Goal: Check status: Check status

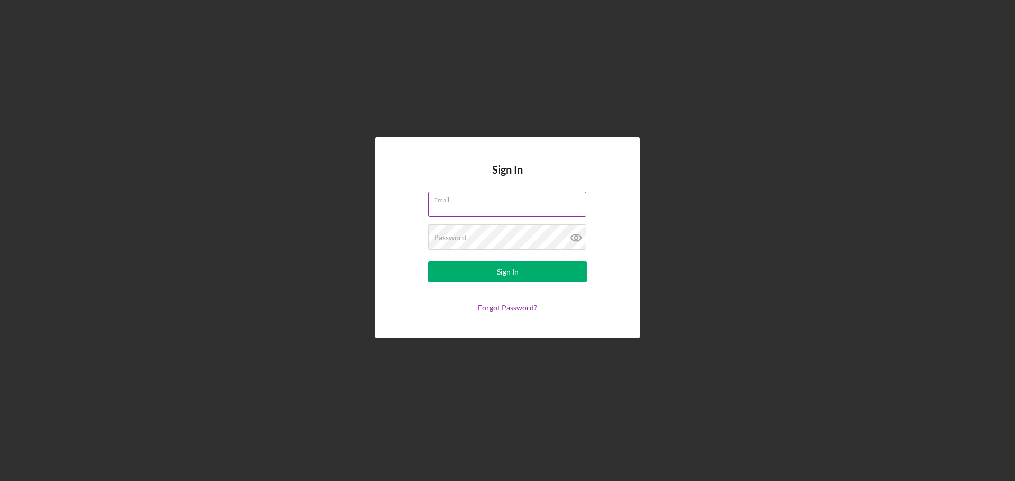
click at [484, 198] on div "Email" at bounding box center [507, 205] width 159 height 26
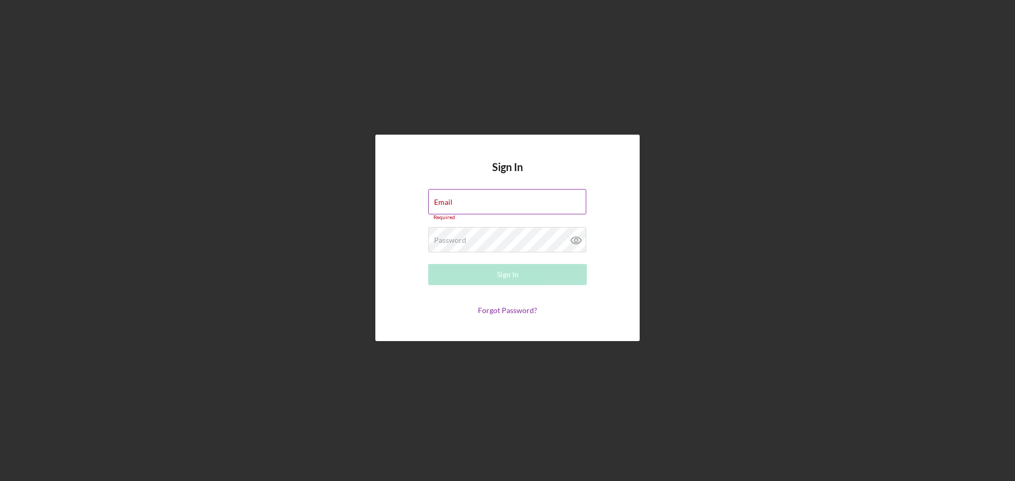
click at [497, 207] on input "Email" at bounding box center [507, 201] width 158 height 25
type input "[EMAIL_ADDRESS][DOMAIN_NAME]"
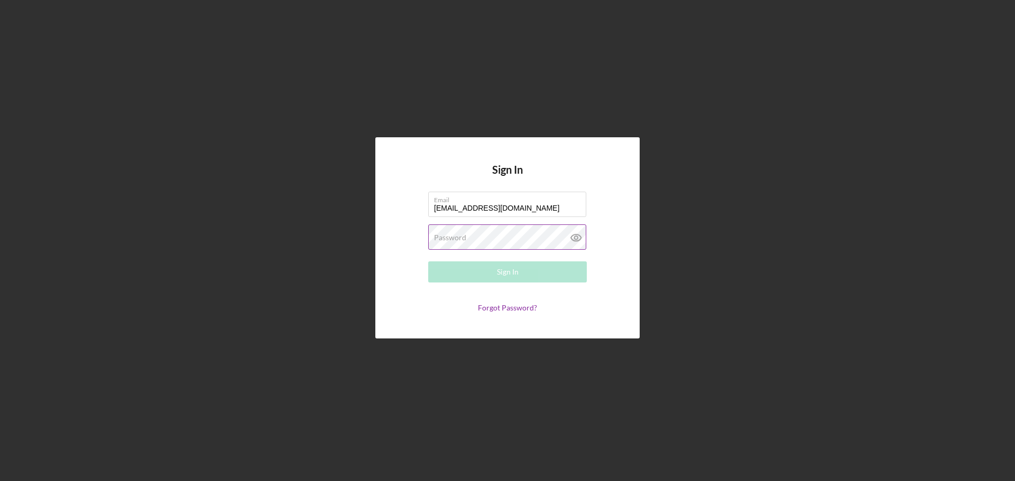
click at [473, 236] on div "Password Required" at bounding box center [507, 238] width 159 height 26
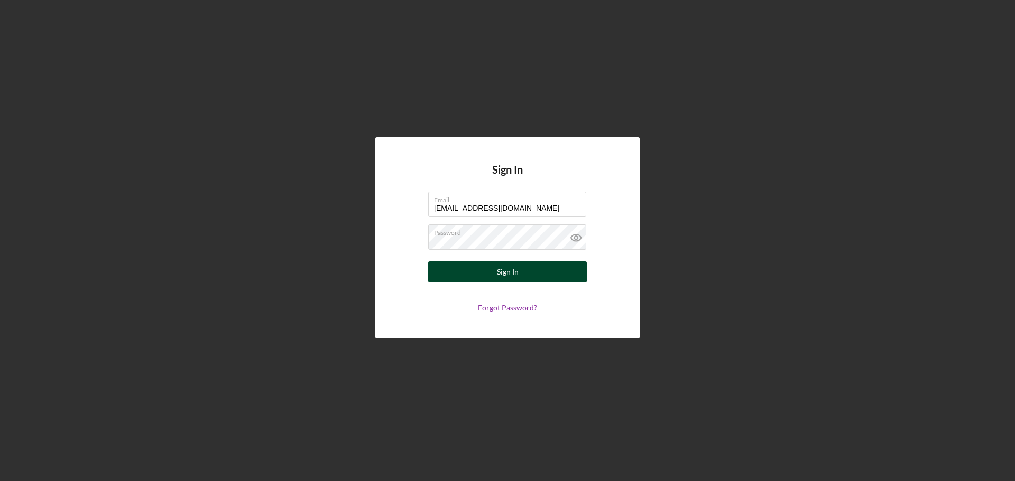
click at [475, 264] on button "Sign In" at bounding box center [507, 272] width 159 height 21
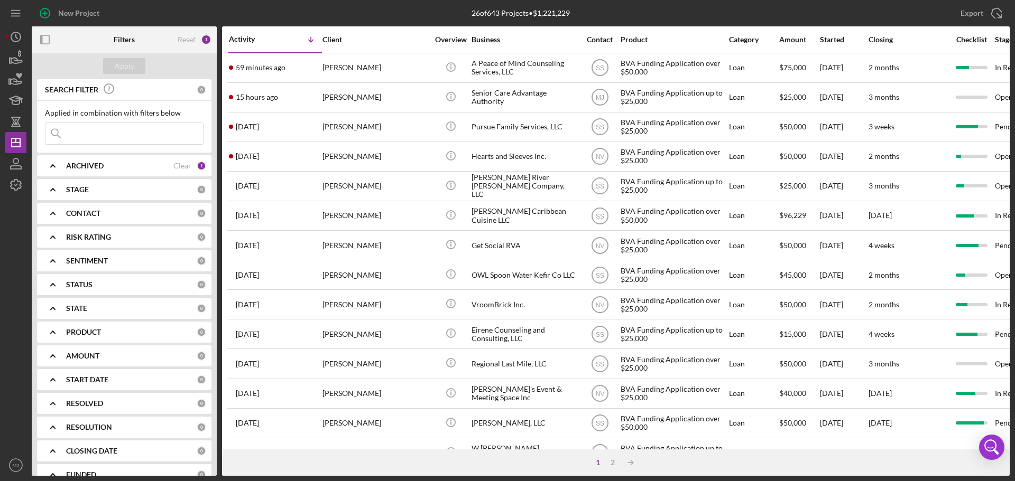
click at [124, 140] on input at bounding box center [123, 133] width 157 height 21
click at [88, 158] on div "ARCHIVED Clear 1" at bounding box center [136, 165] width 140 height 21
click at [53, 225] on input "Archived" at bounding box center [50, 226] width 11 height 11
checkbox input "true"
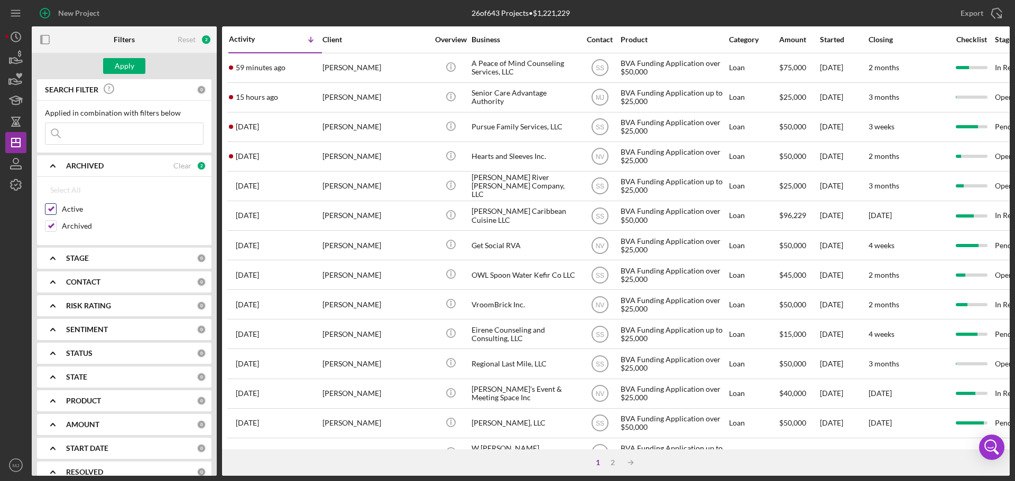
click at [53, 210] on input "Active" at bounding box center [50, 209] width 11 height 11
checkbox input "false"
click at [116, 137] on input at bounding box center [123, 133] width 157 height 21
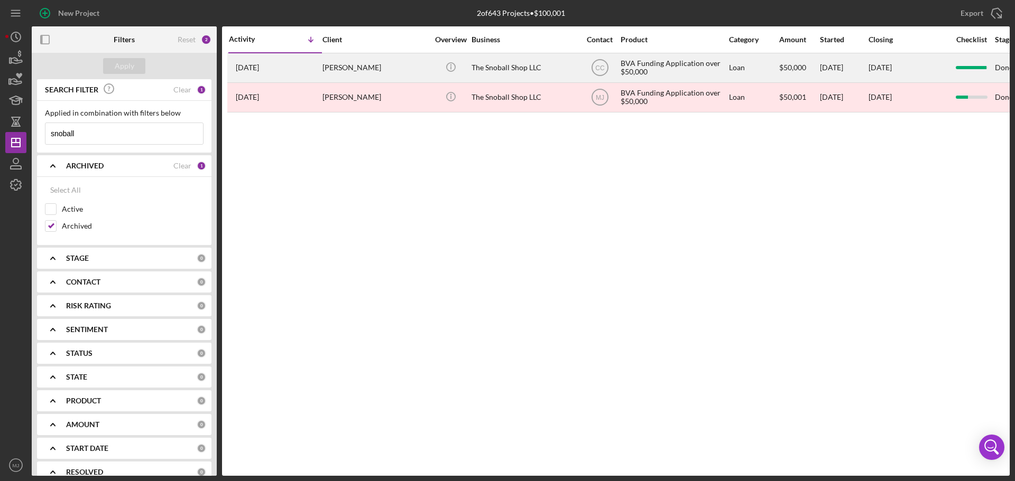
type input "snoball"
click at [468, 64] on div "Icon/Info" at bounding box center [451, 68] width 40 height 28
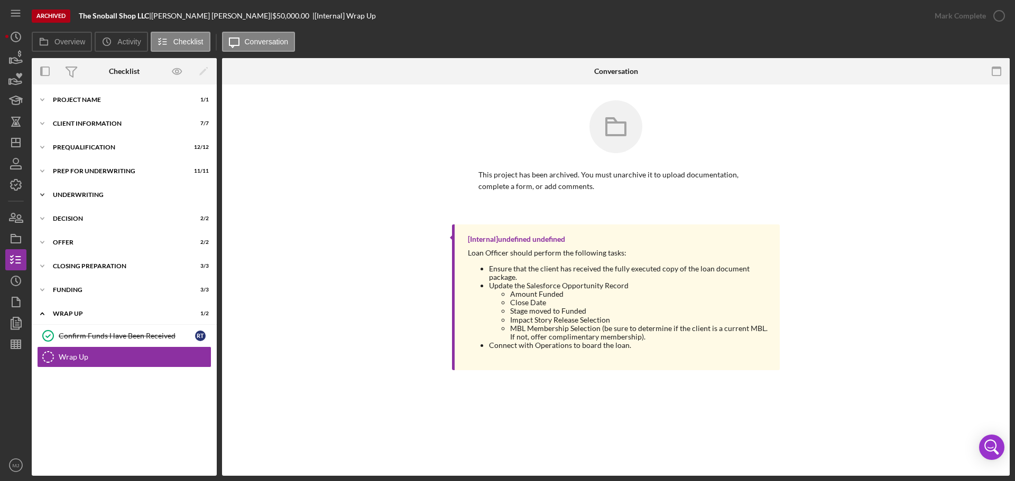
click at [67, 194] on div "Underwriting" at bounding box center [128, 195] width 151 height 6
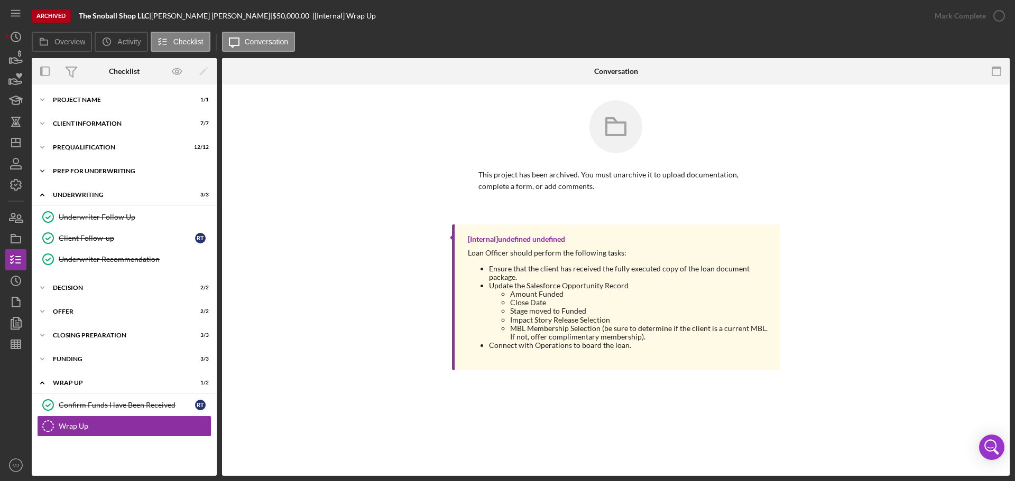
click at [68, 171] on div "Prep for Underwriting" at bounding box center [128, 171] width 151 height 6
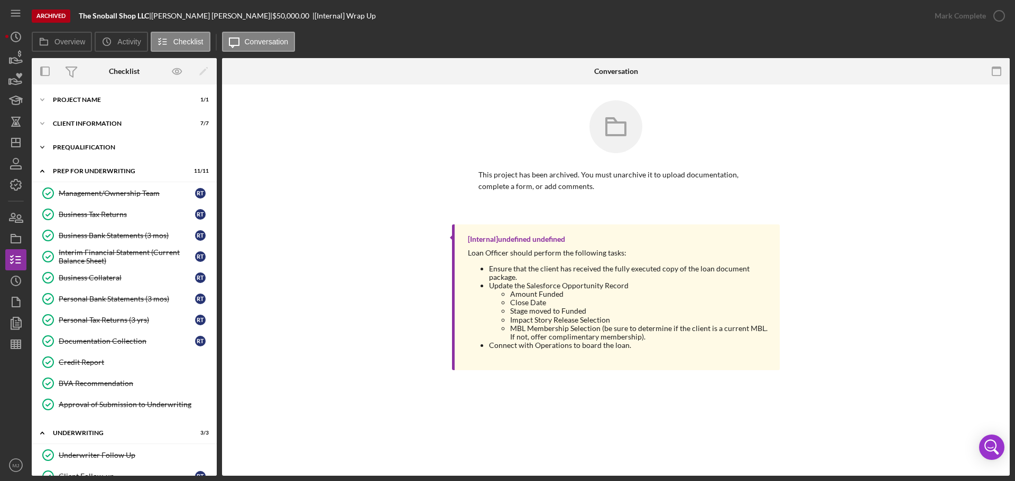
click at [87, 147] on div "Prequalification" at bounding box center [128, 147] width 151 height 6
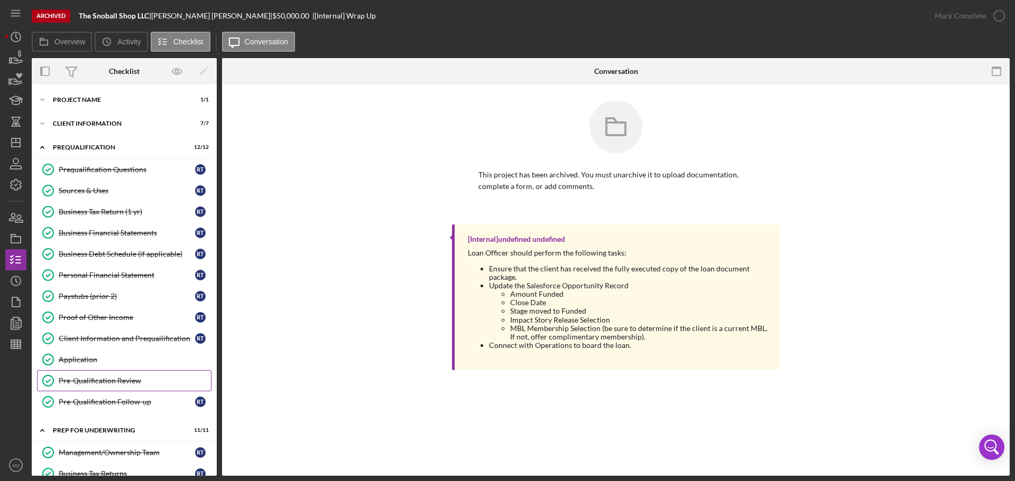
click at [91, 383] on div "Pre-Qualification Review" at bounding box center [135, 381] width 152 height 8
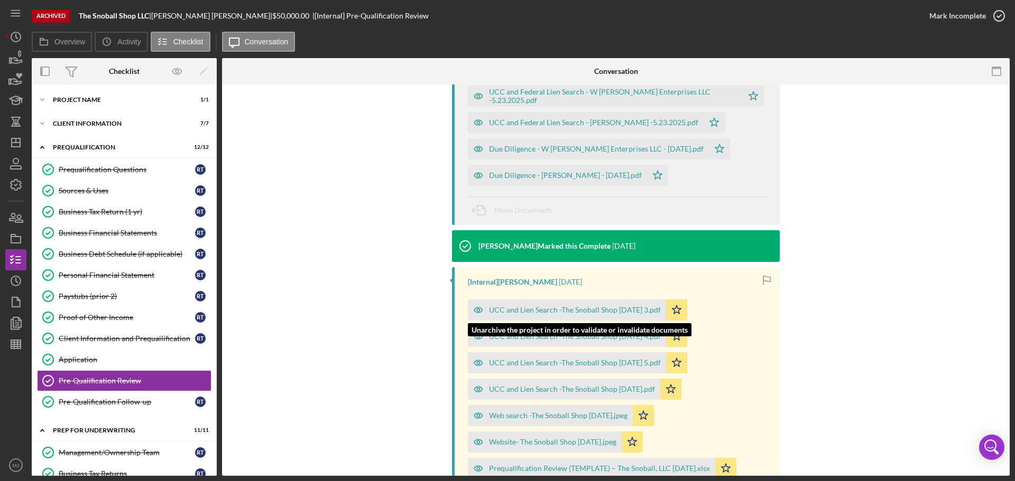
scroll to position [317, 0]
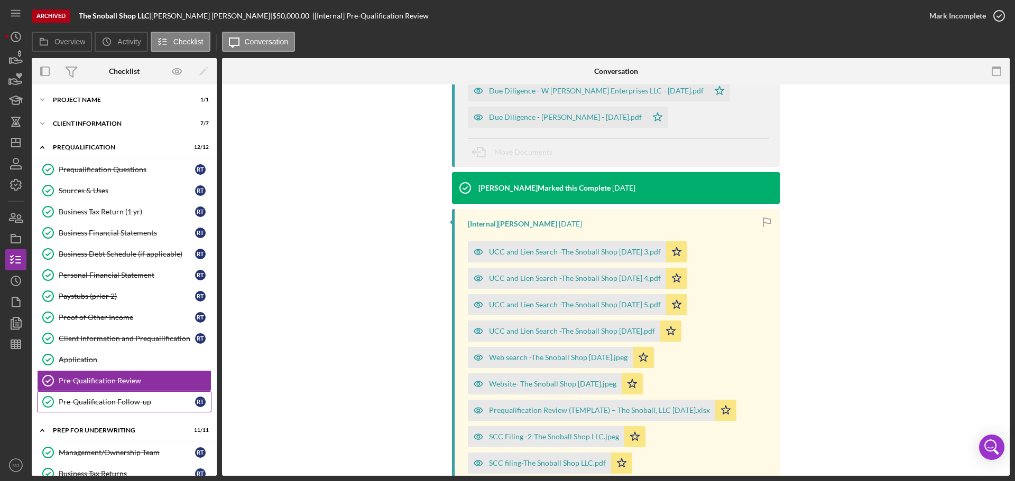
click at [120, 402] on div "Pre-Qualification Follow-up" at bounding box center [127, 402] width 136 height 8
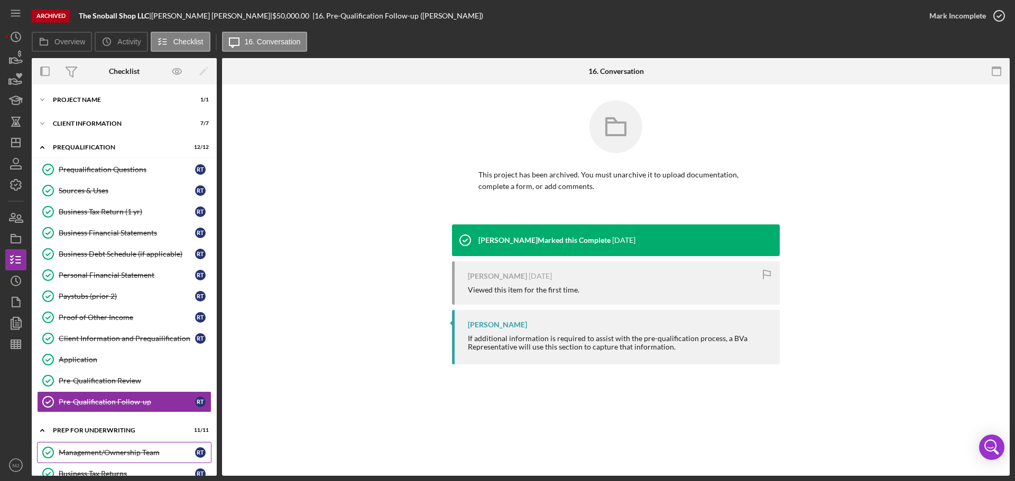
click at [112, 451] on div "Management/Ownership Team" at bounding box center [127, 453] width 136 height 8
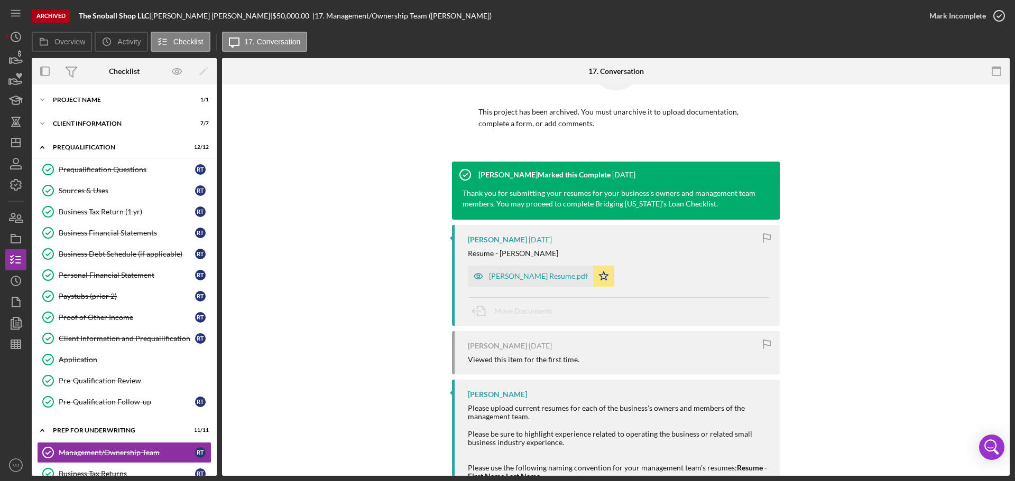
scroll to position [119, 0]
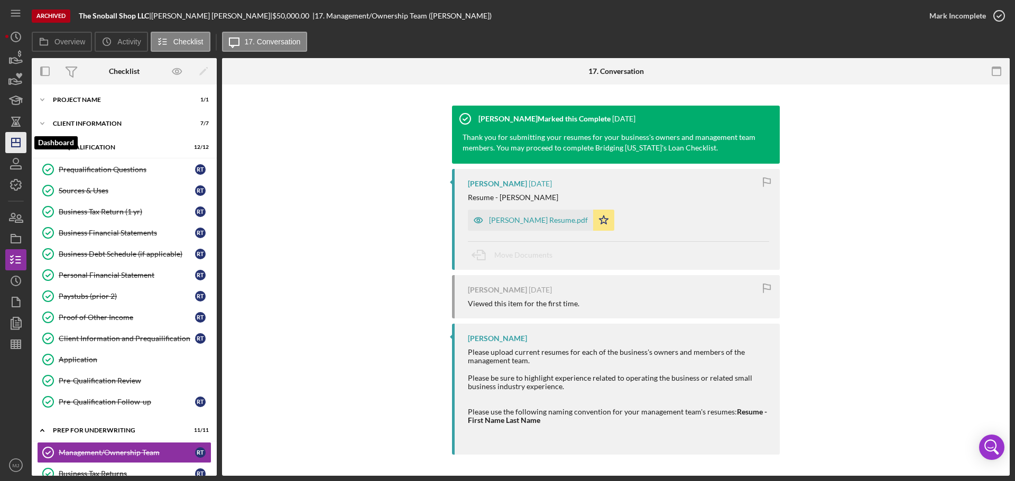
click at [13, 145] on icon "Icon/Dashboard" at bounding box center [16, 142] width 26 height 26
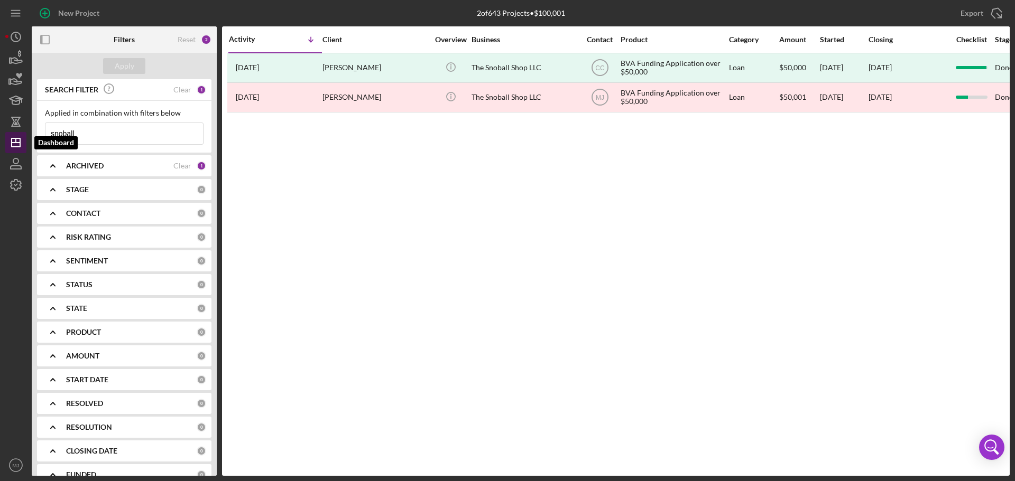
click at [13, 143] on line "button" at bounding box center [16, 143] width 8 height 0
click at [85, 155] on div "ARCHIVED Clear 1" at bounding box center [136, 165] width 140 height 21
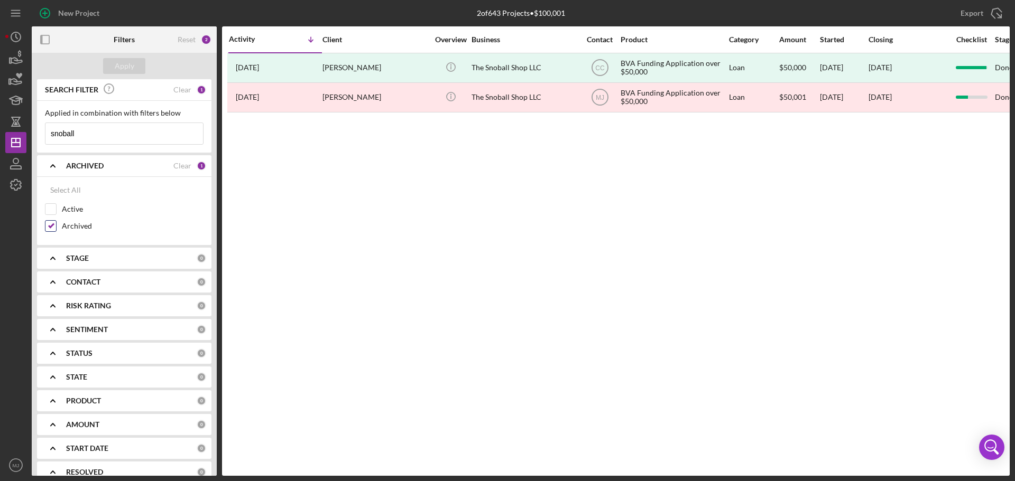
click at [52, 228] on input "Archived" at bounding box center [50, 226] width 11 height 11
checkbox input "false"
click at [50, 208] on input "Active" at bounding box center [50, 209] width 11 height 11
checkbox input "true"
click at [119, 64] on div "Apply" at bounding box center [125, 66] width 20 height 16
